Goal: Task Accomplishment & Management: Use online tool/utility

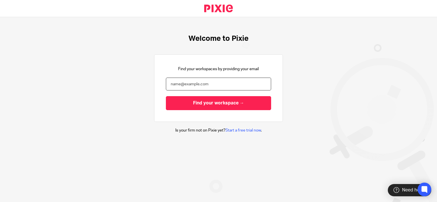
click at [175, 87] on input "email" at bounding box center [218, 84] width 105 height 13
type input "[EMAIL_ADDRESS][DOMAIN_NAME]"
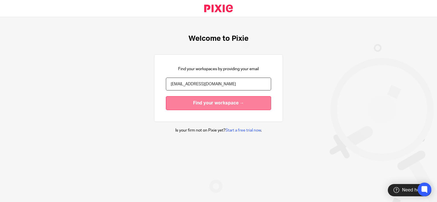
click at [198, 102] on input "Find your workspace →" at bounding box center [218, 103] width 105 height 14
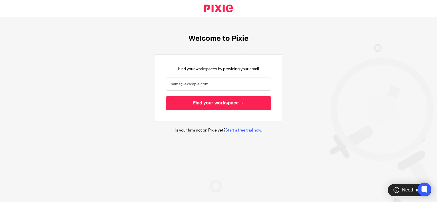
click at [175, 75] on div "Find your workspaces by providing your email Find your workspace →" at bounding box center [218, 88] width 105 height 44
click at [176, 80] on input "email" at bounding box center [218, 84] width 105 height 13
type input "[EMAIL_ADDRESS][DOMAIN_NAME]"
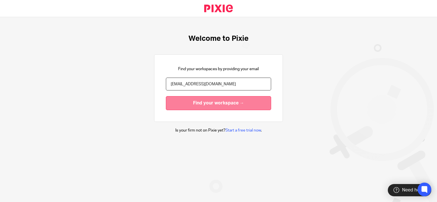
click at [206, 100] on input "Find your workspace →" at bounding box center [218, 103] width 105 height 14
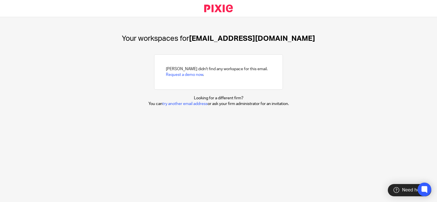
click at [360, 138] on div "Your workspaces for [EMAIL_ADDRESS][DOMAIN_NAME] [PERSON_NAME] didn't find any …" at bounding box center [218, 109] width 437 height 185
